Goal: Task Accomplishment & Management: Use online tool/utility

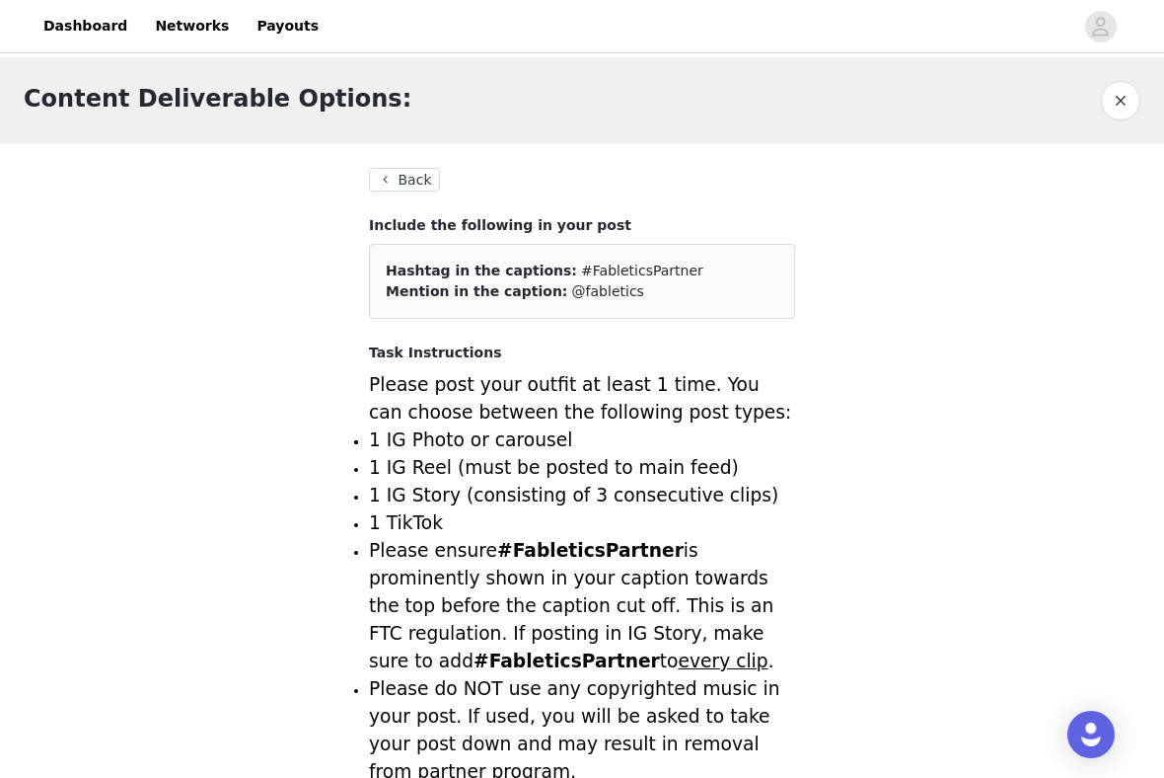
click at [1123, 101] on button "button" at bounding box center [1120, 100] width 39 height 39
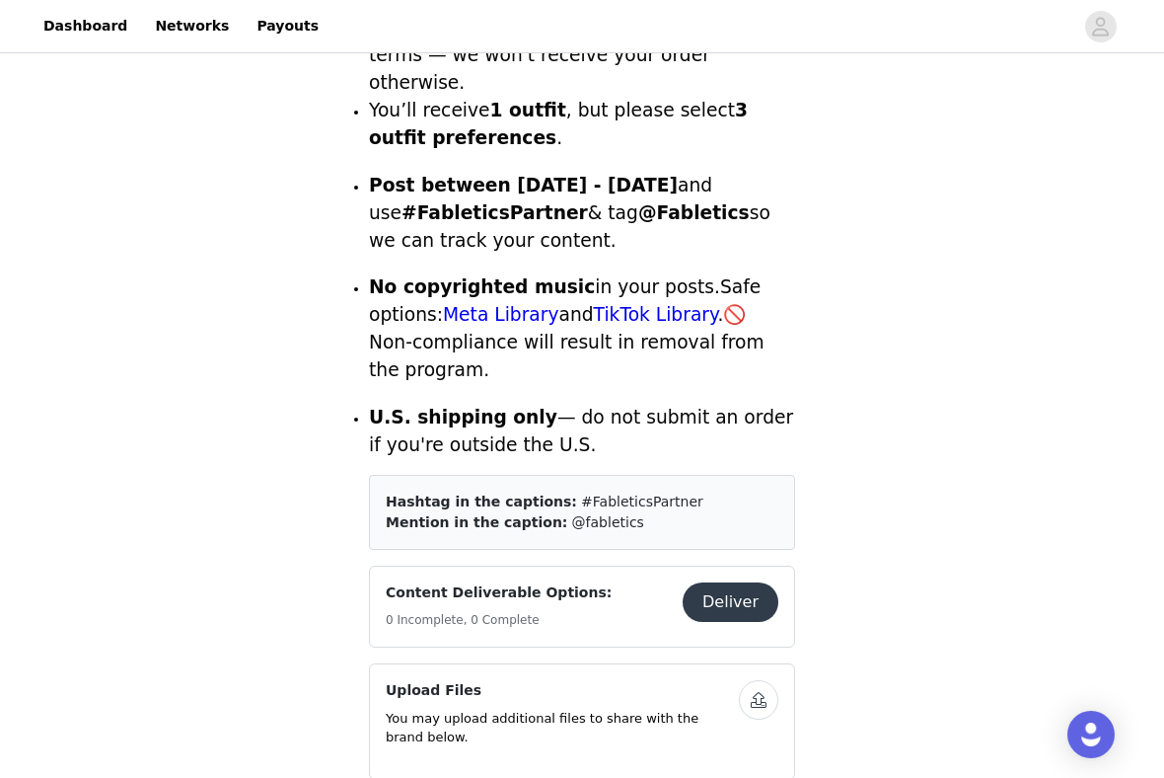
scroll to position [678, 0]
click at [715, 581] on button "Deliver" at bounding box center [731, 600] width 96 height 39
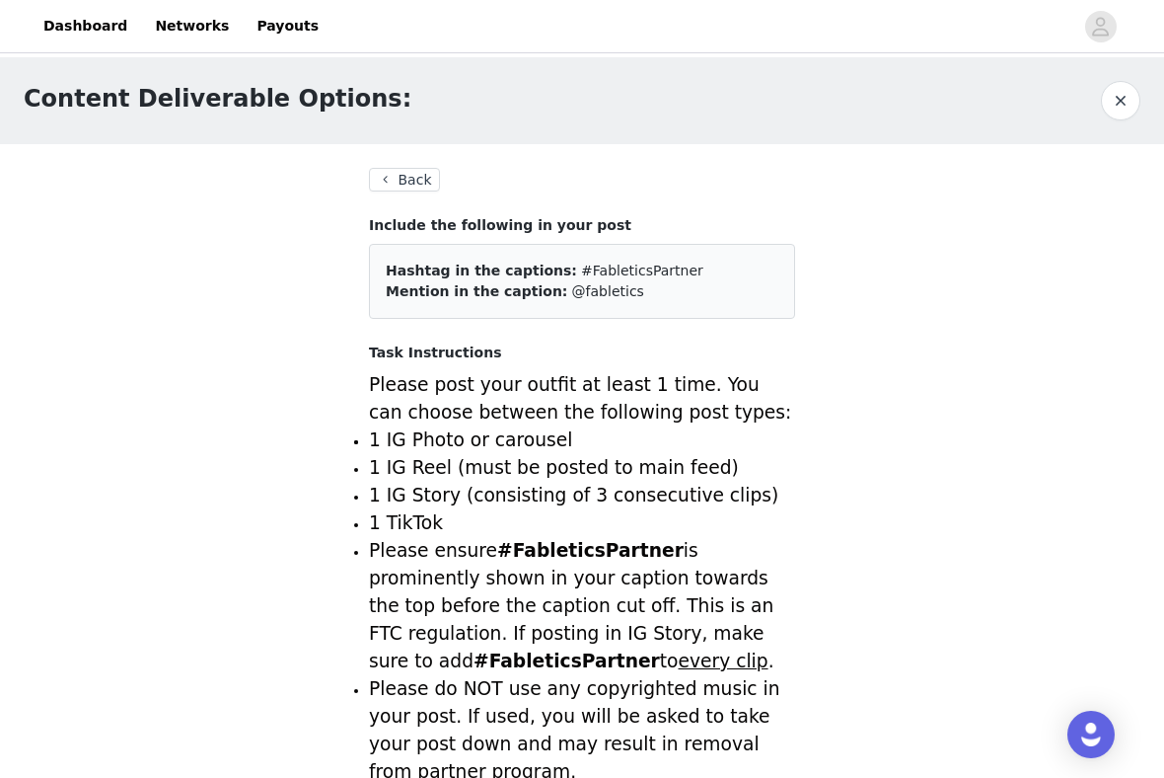
click at [407, 177] on button "Back" at bounding box center [404, 180] width 71 height 24
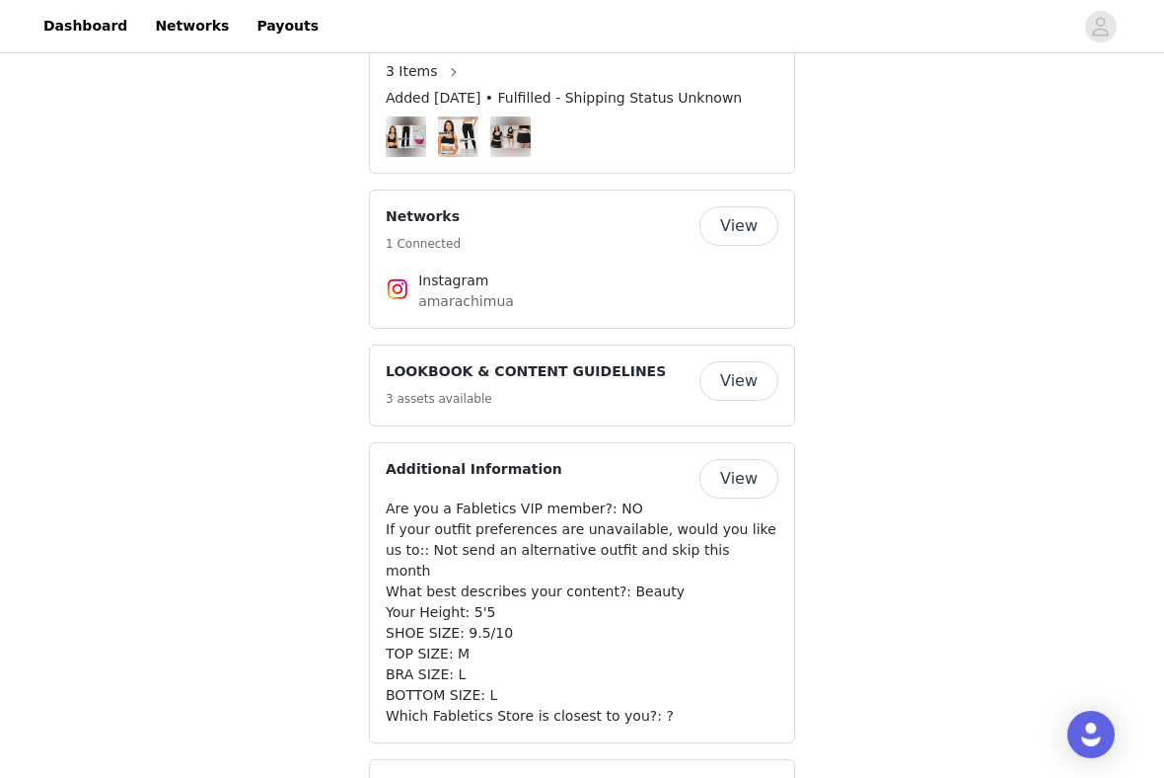
scroll to position [1480, 0]
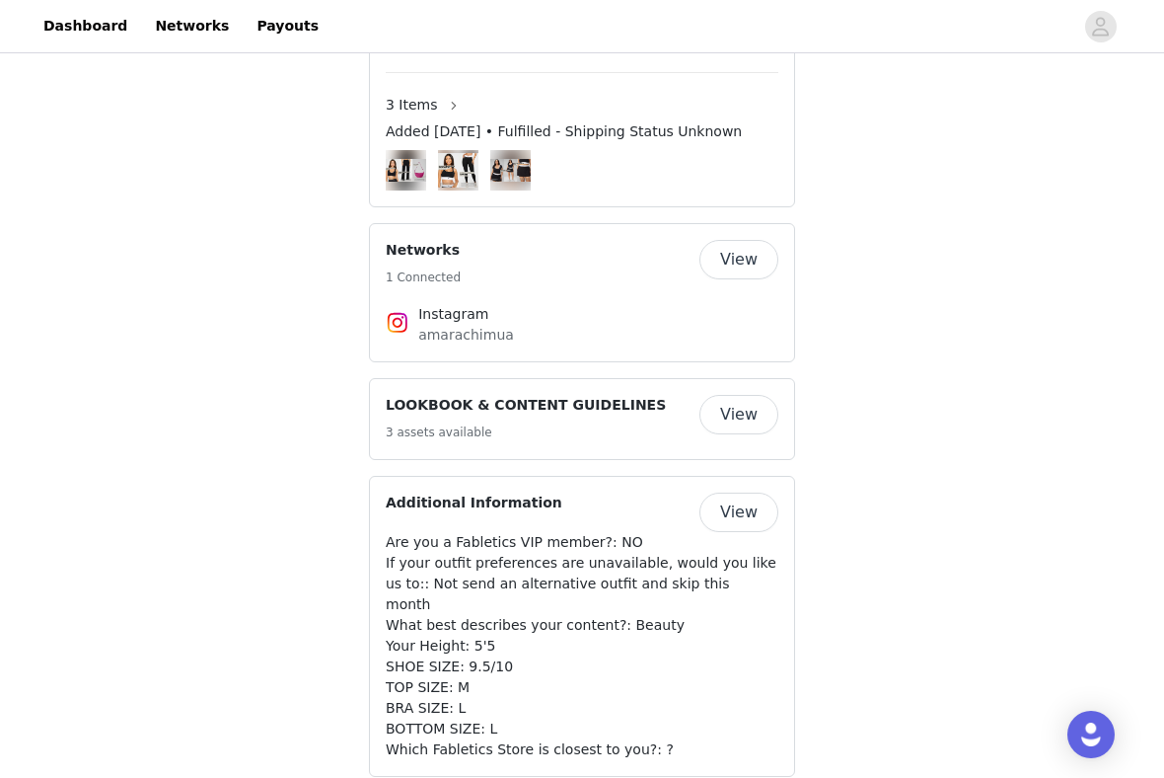
click at [731, 240] on button "View" at bounding box center [739, 259] width 79 height 39
